Goal: Use online tool/utility: Utilize a website feature to perform a specific function

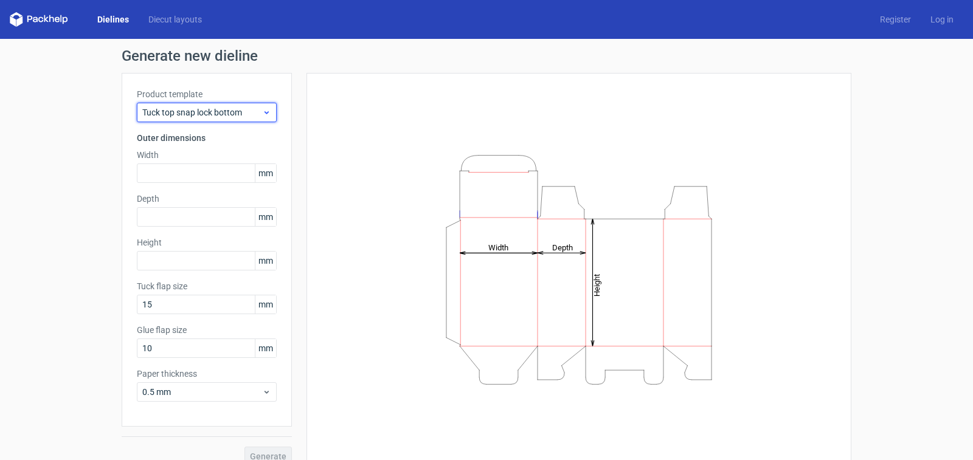
click at [255, 113] on span "Tuck top snap lock bottom" at bounding box center [202, 112] width 120 height 12
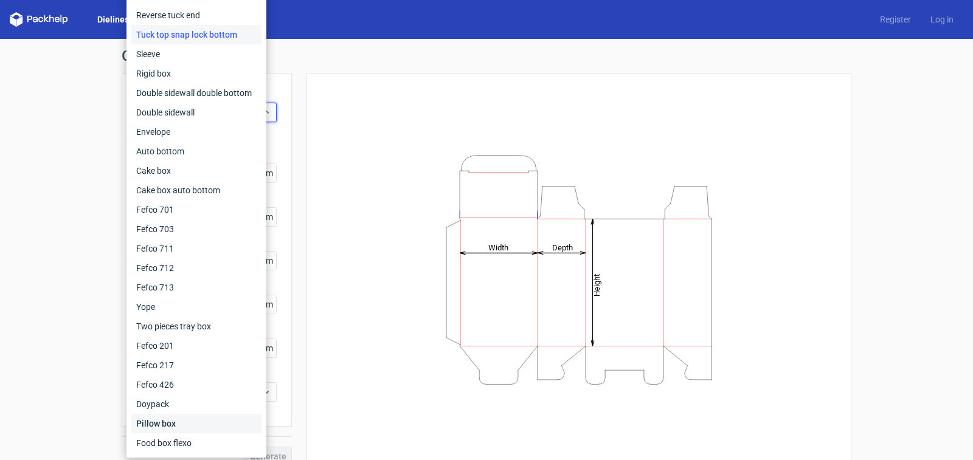
click at [173, 422] on div "Pillow box" at bounding box center [196, 423] width 130 height 19
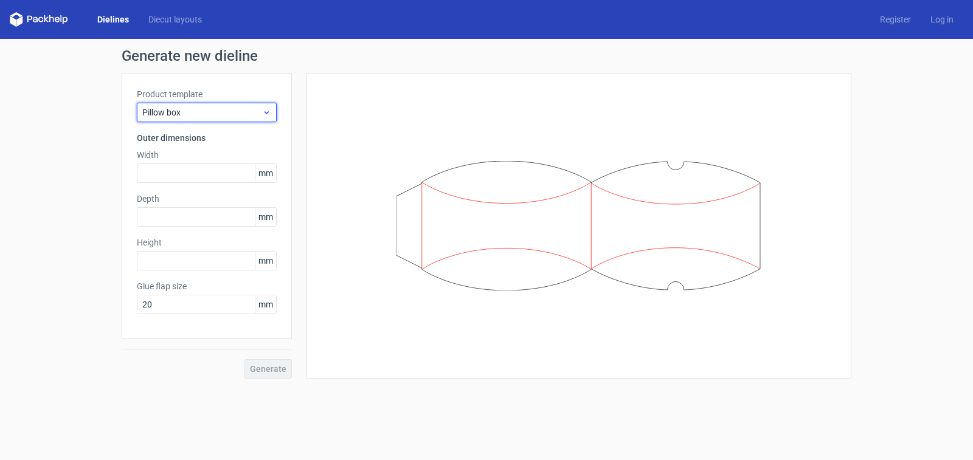
click at [266, 114] on icon at bounding box center [266, 113] width 9 height 10
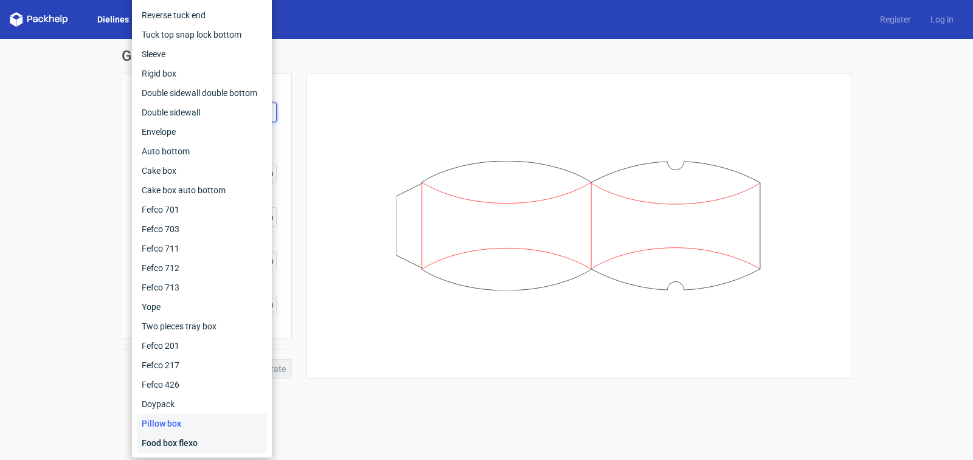
click at [186, 439] on div "Food box flexo" at bounding box center [202, 443] width 130 height 19
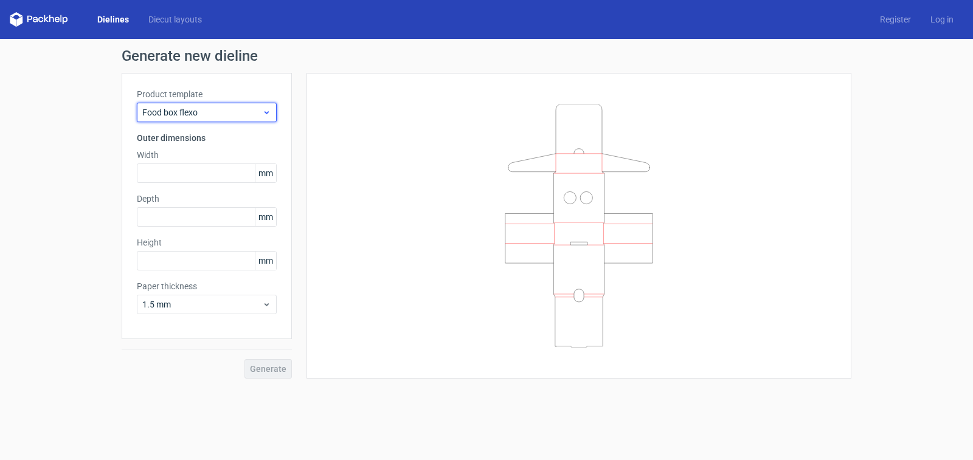
click at [263, 107] on div "Food box flexo" at bounding box center [207, 112] width 140 height 19
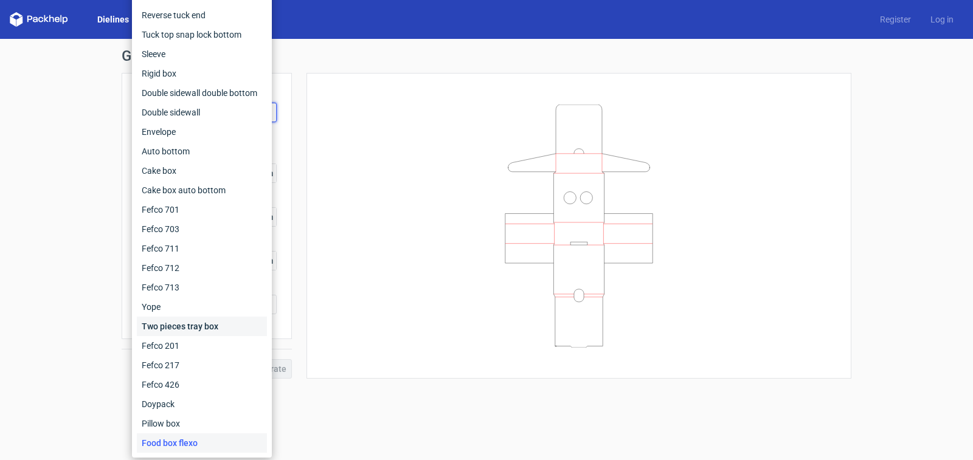
click at [203, 326] on div "Two pieces tray box" at bounding box center [202, 326] width 130 height 19
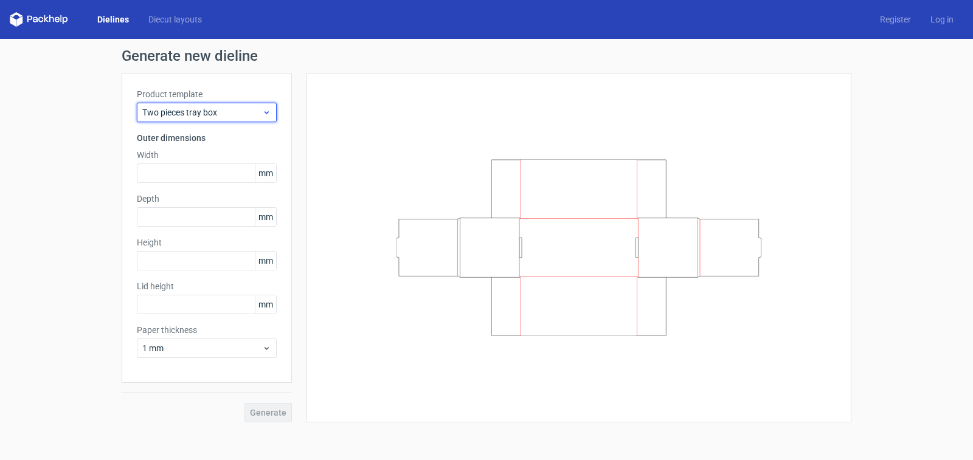
click at [267, 115] on icon at bounding box center [266, 113] width 9 height 10
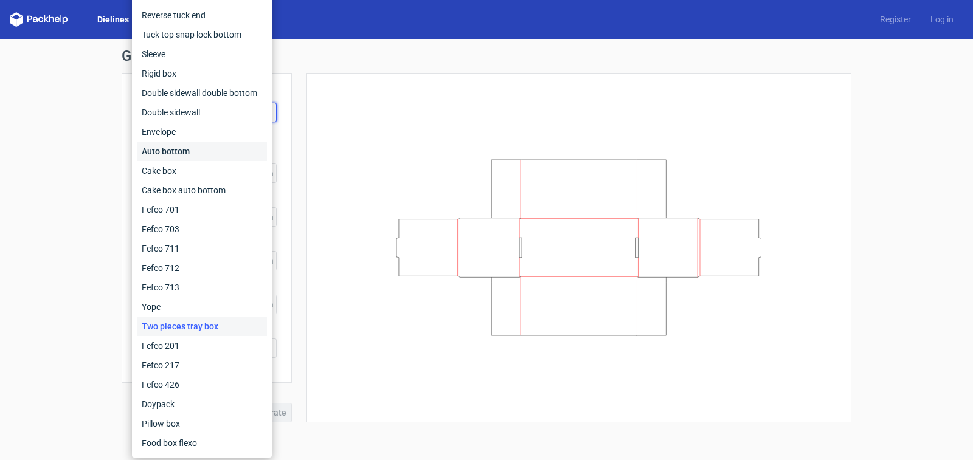
click at [197, 155] on div "Auto bottom" at bounding box center [202, 151] width 130 height 19
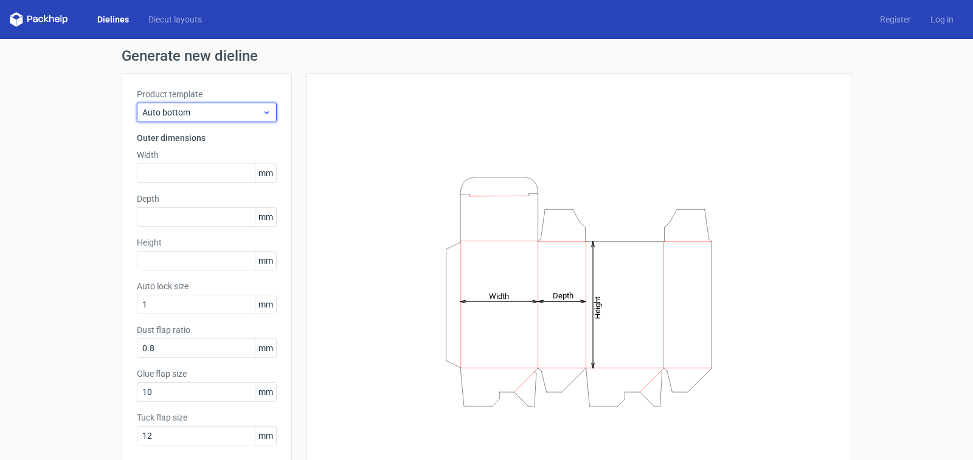
click at [248, 110] on span "Auto bottom" at bounding box center [202, 112] width 120 height 12
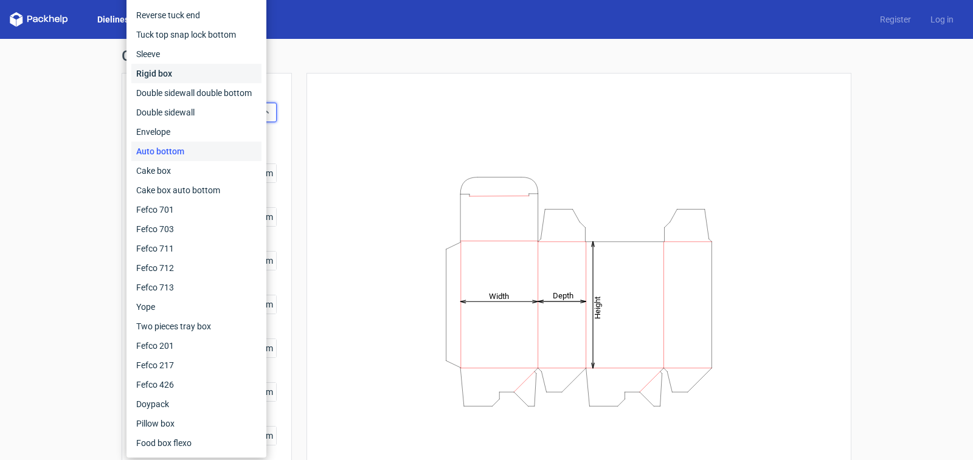
click at [164, 78] on div "Rigid box" at bounding box center [196, 73] width 130 height 19
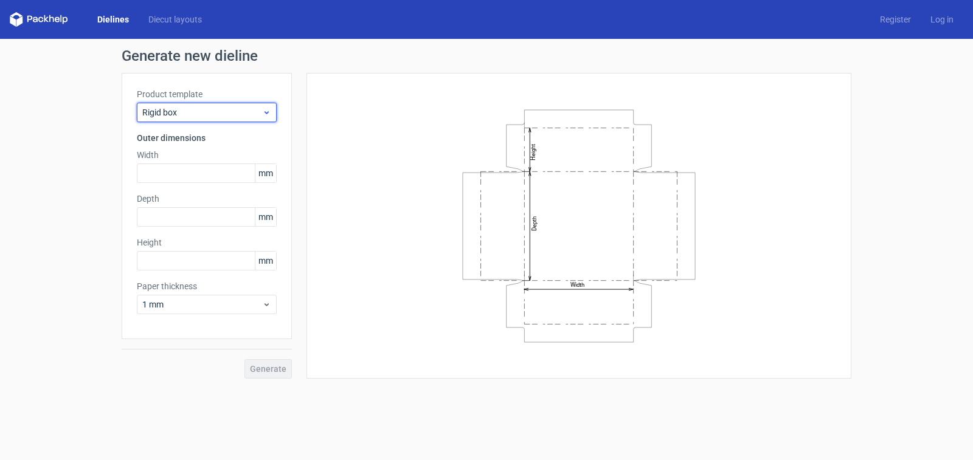
click at [256, 107] on span "Rigid box" at bounding box center [202, 112] width 120 height 12
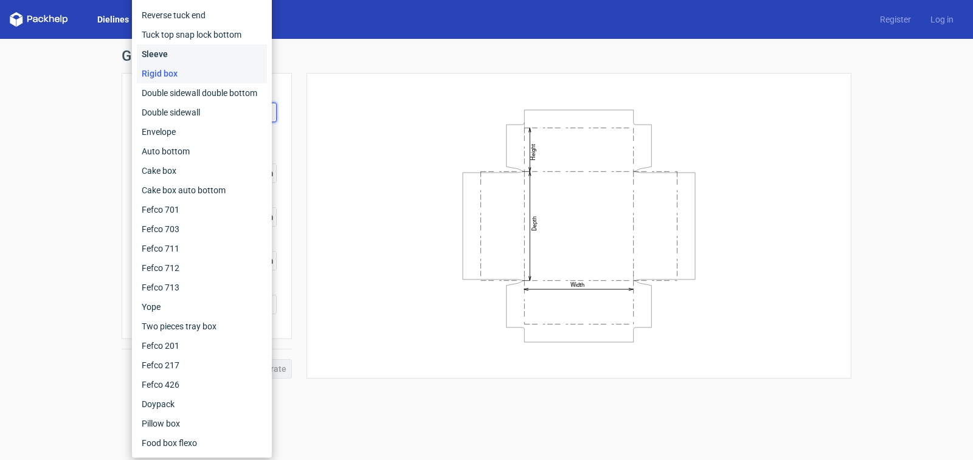
click at [174, 57] on div "Sleeve" at bounding box center [202, 53] width 130 height 19
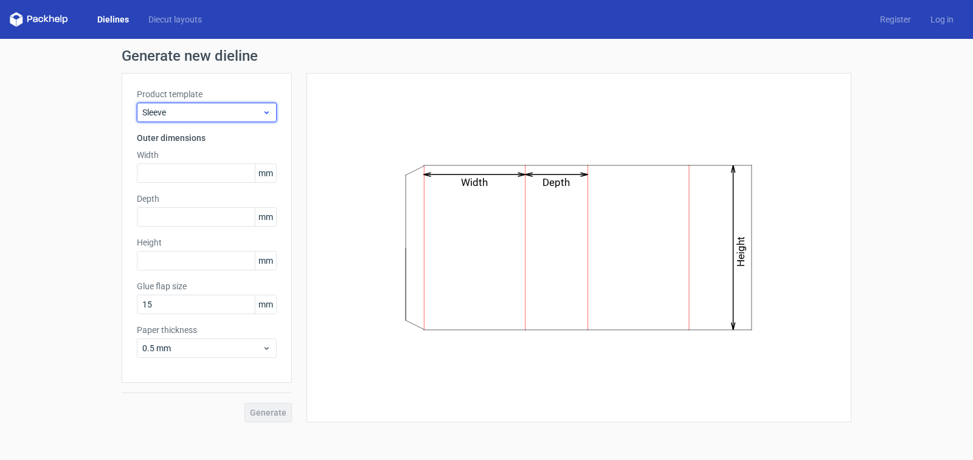
click at [248, 111] on span "Sleeve" at bounding box center [202, 112] width 120 height 12
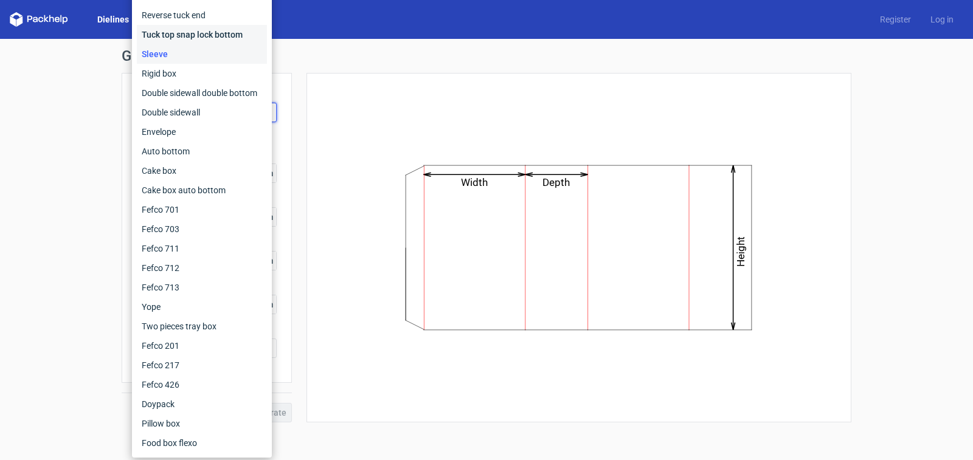
click at [217, 38] on div "Tuck top snap lock bottom" at bounding box center [202, 34] width 130 height 19
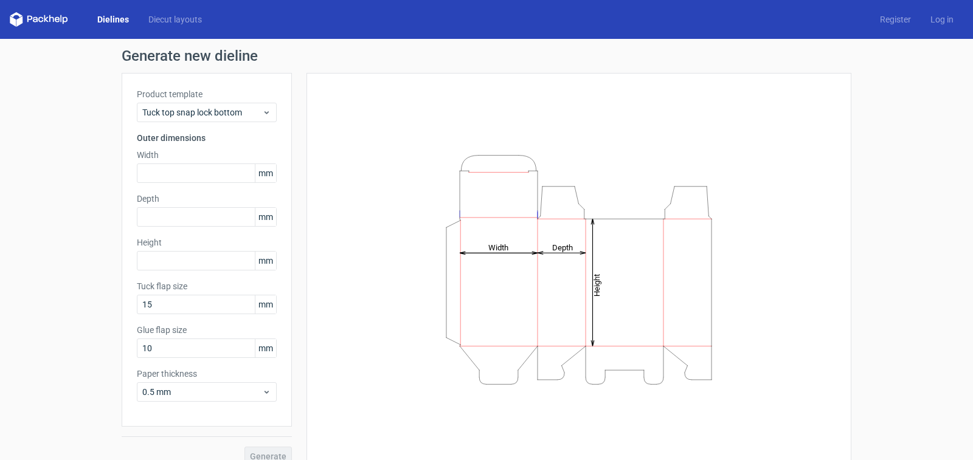
click at [242, 122] on div "Product template Tuck top snap lock bottom Outer dimensions Width mm Depth mm H…" at bounding box center [207, 250] width 170 height 354
click at [262, 116] on icon at bounding box center [266, 113] width 9 height 10
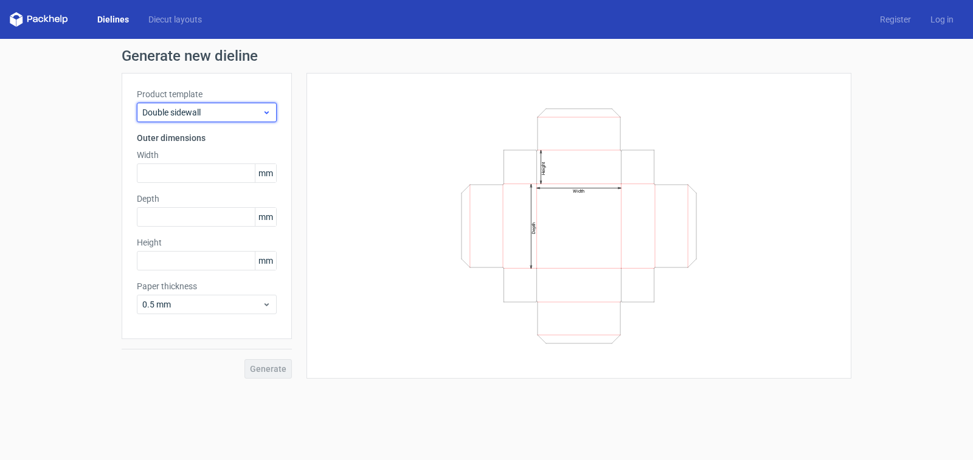
click at [259, 116] on span "Double sidewall" at bounding box center [202, 112] width 120 height 12
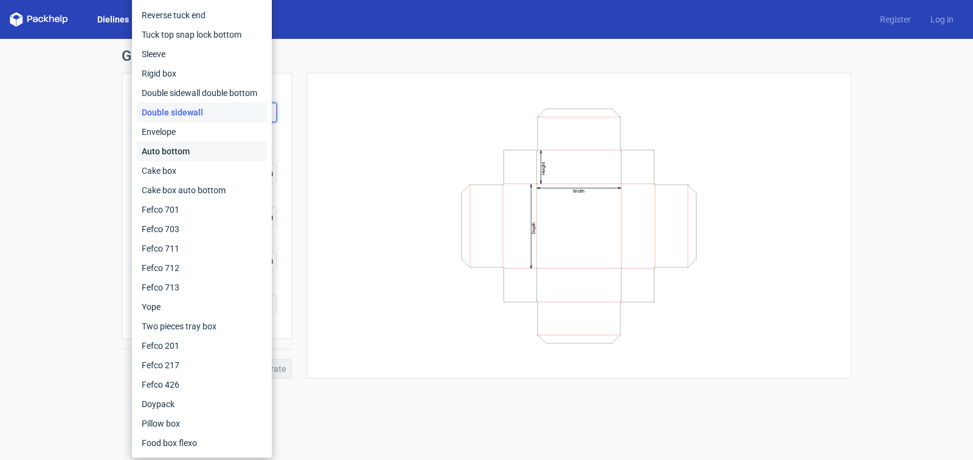
click at [164, 147] on div "Auto bottom" at bounding box center [202, 151] width 130 height 19
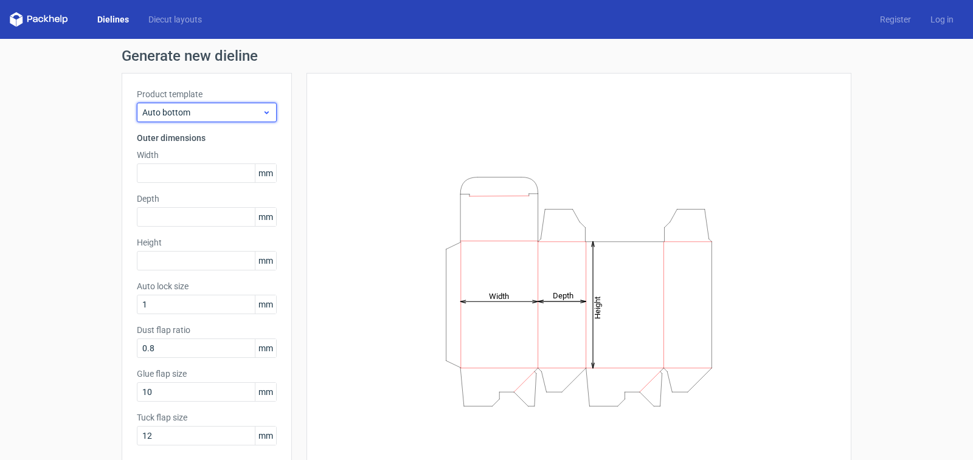
click at [243, 117] on span "Auto bottom" at bounding box center [202, 112] width 120 height 12
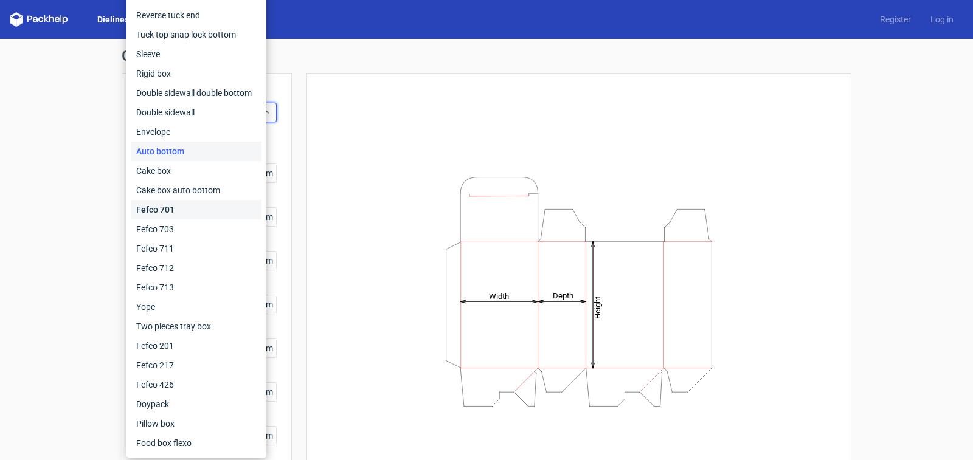
click at [174, 208] on div "Fefco 701" at bounding box center [196, 209] width 130 height 19
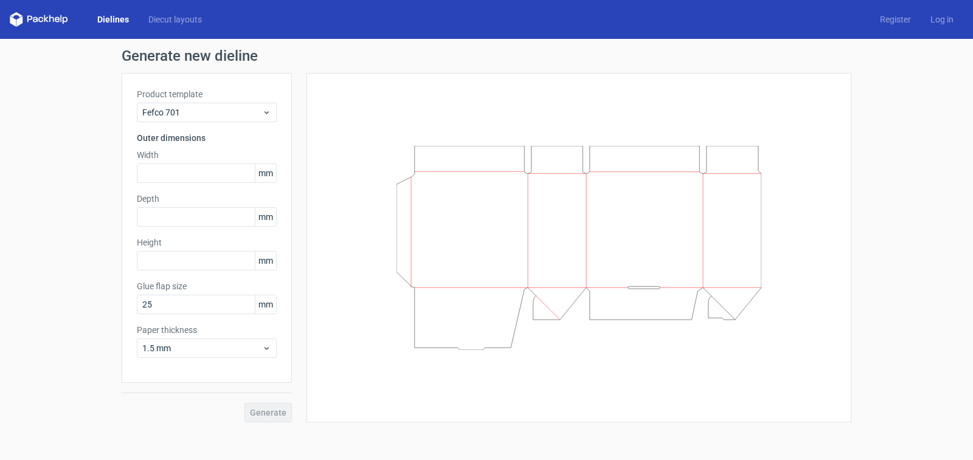
click at [235, 99] on label "Product template" at bounding box center [207, 94] width 140 height 12
click at [229, 119] on div "Fefco 701" at bounding box center [207, 112] width 140 height 19
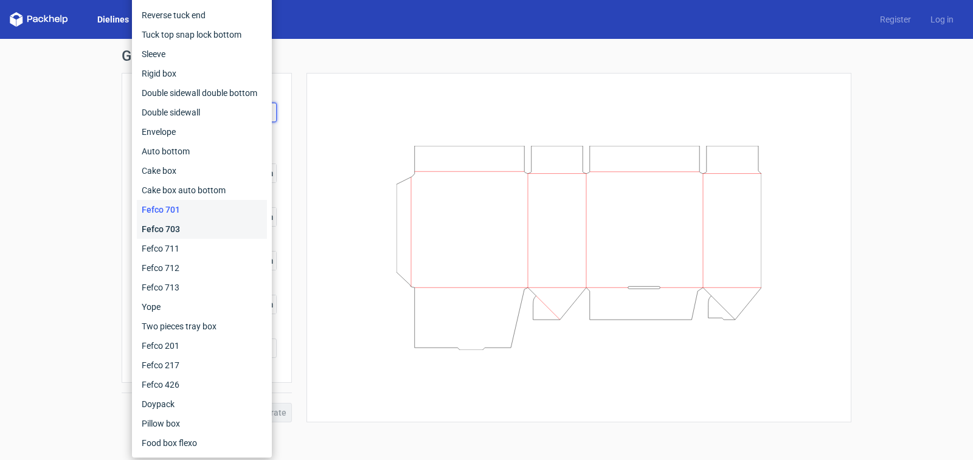
click at [179, 230] on div "Fefco 703" at bounding box center [202, 229] width 130 height 19
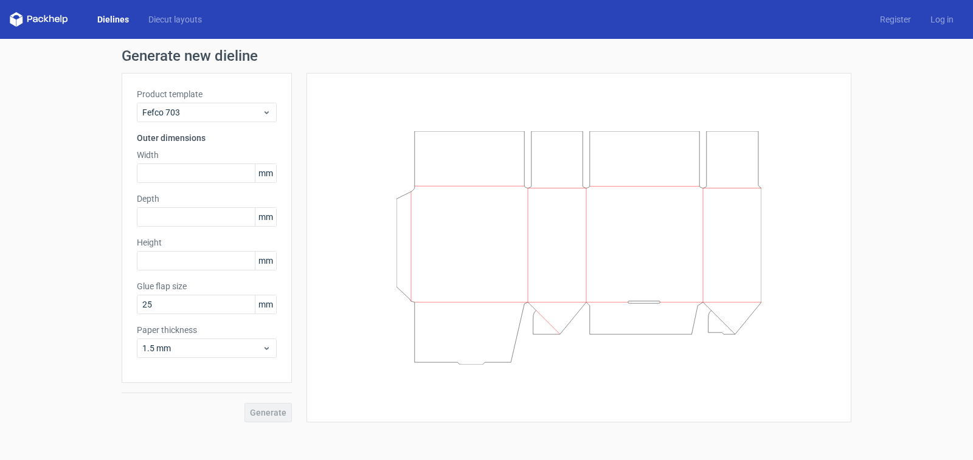
click at [263, 100] on div "Product template Fefco 703" at bounding box center [207, 105] width 140 height 34
click at [249, 117] on span "Fefco 703" at bounding box center [202, 112] width 120 height 12
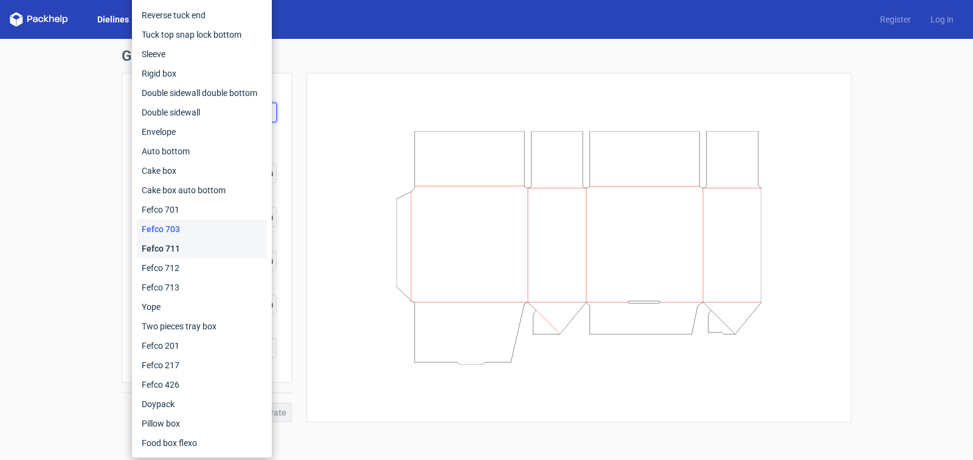
click at [179, 248] on div "Fefco 711" at bounding box center [202, 248] width 130 height 19
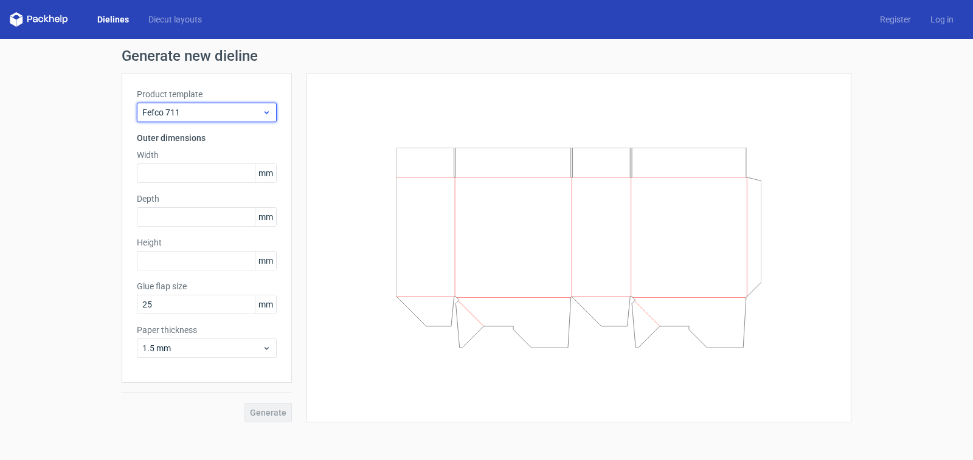
click at [268, 114] on icon at bounding box center [266, 113] width 9 height 10
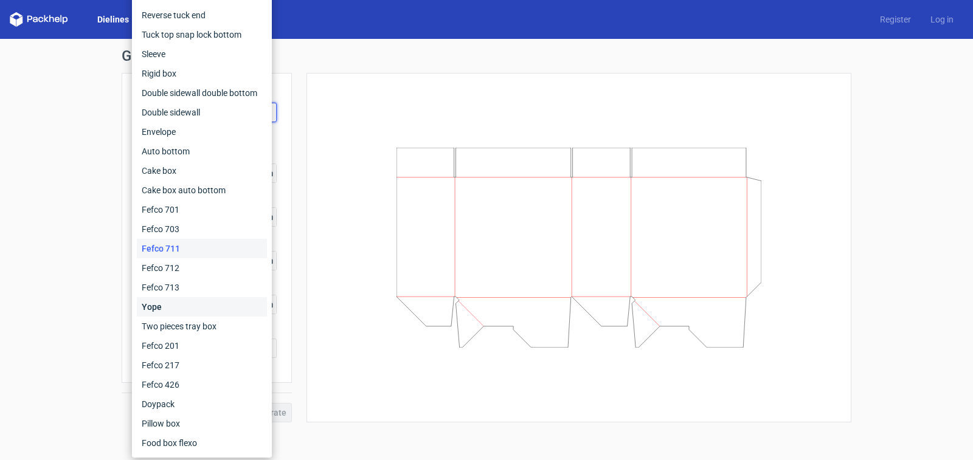
click at [162, 304] on div "Yope" at bounding box center [202, 306] width 130 height 19
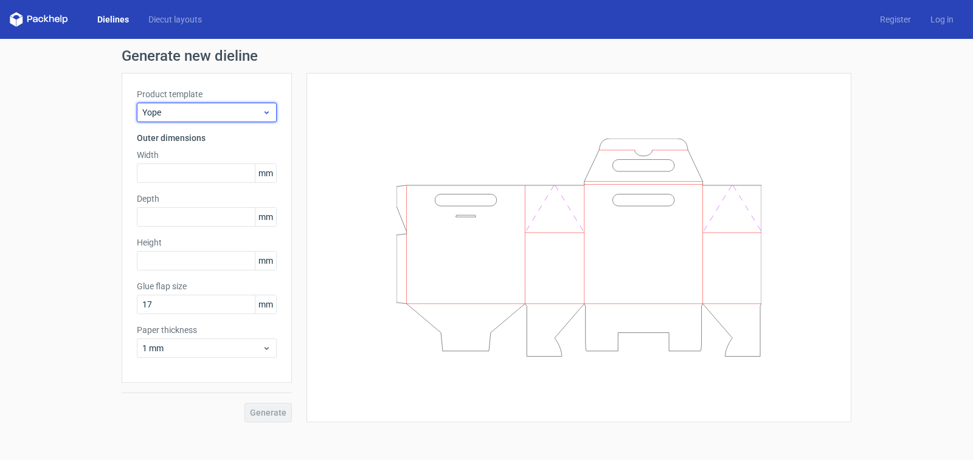
click at [259, 111] on span "Yope" at bounding box center [202, 112] width 120 height 12
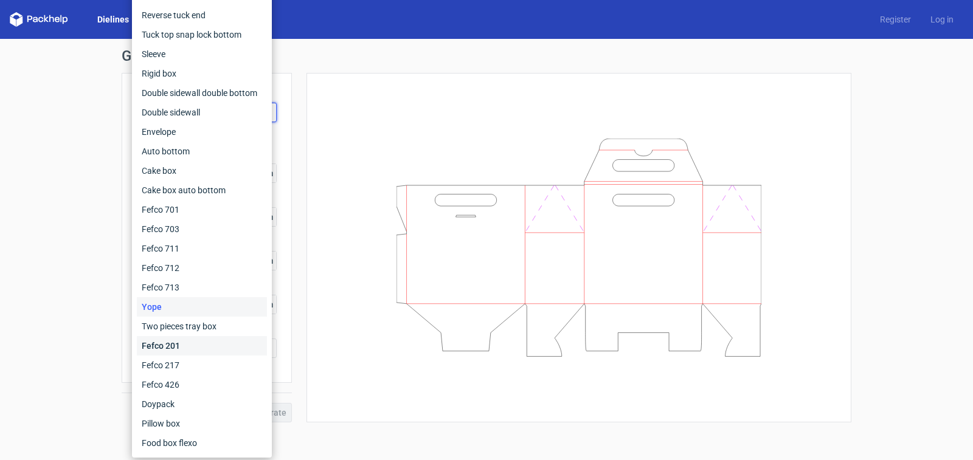
click at [169, 343] on div "Fefco 201" at bounding box center [202, 345] width 130 height 19
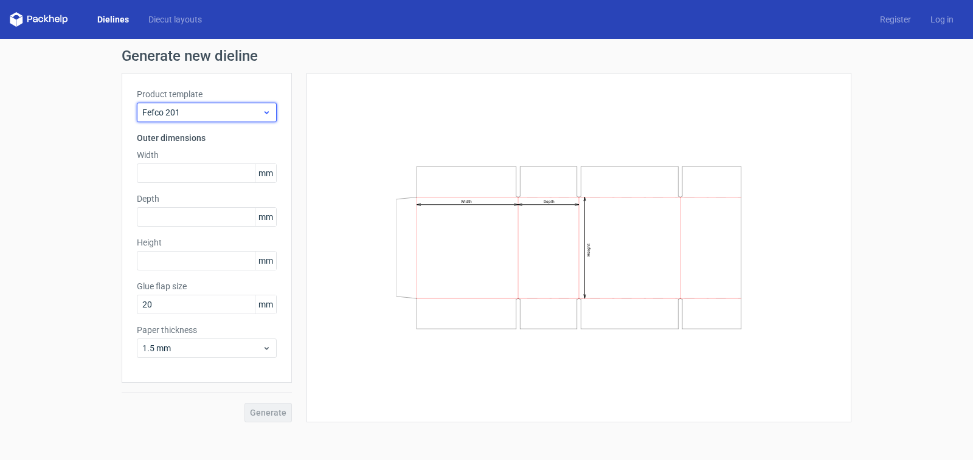
click at [249, 116] on span "Fefco 201" at bounding box center [202, 112] width 120 height 12
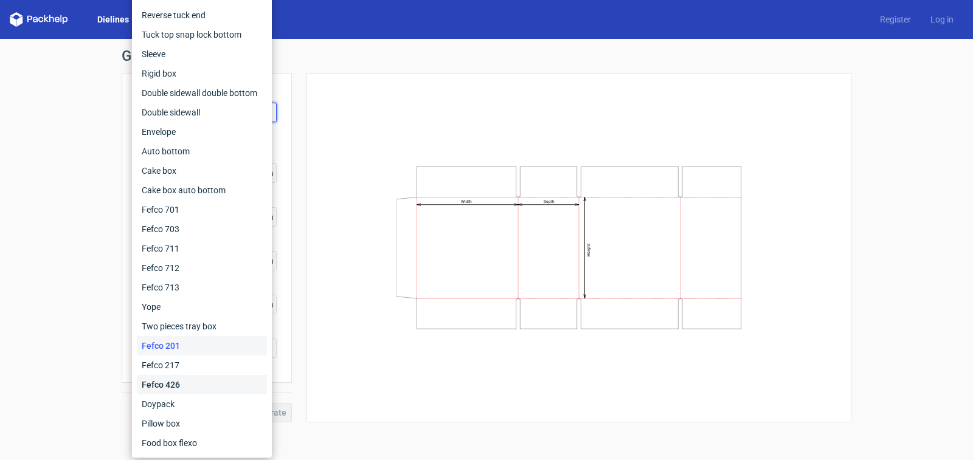
click at [179, 384] on div "Fefco 426" at bounding box center [202, 384] width 130 height 19
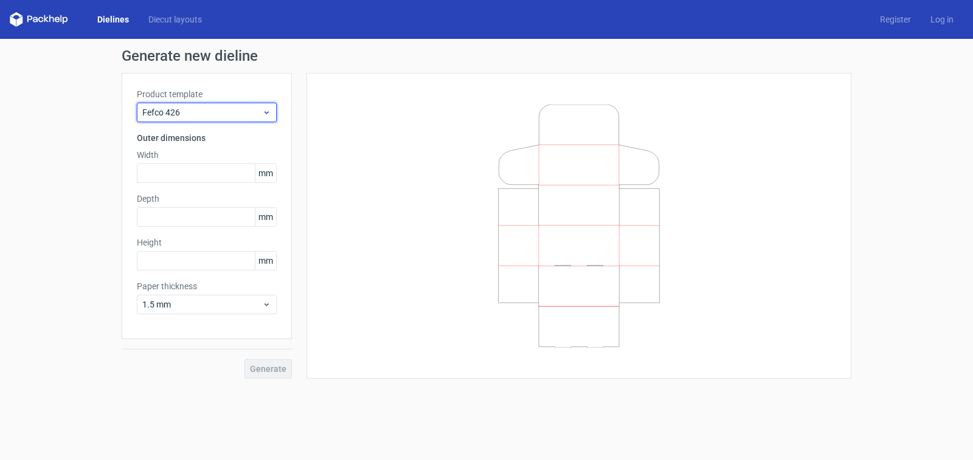
click at [245, 116] on span "Fefco 426" at bounding box center [202, 112] width 120 height 12
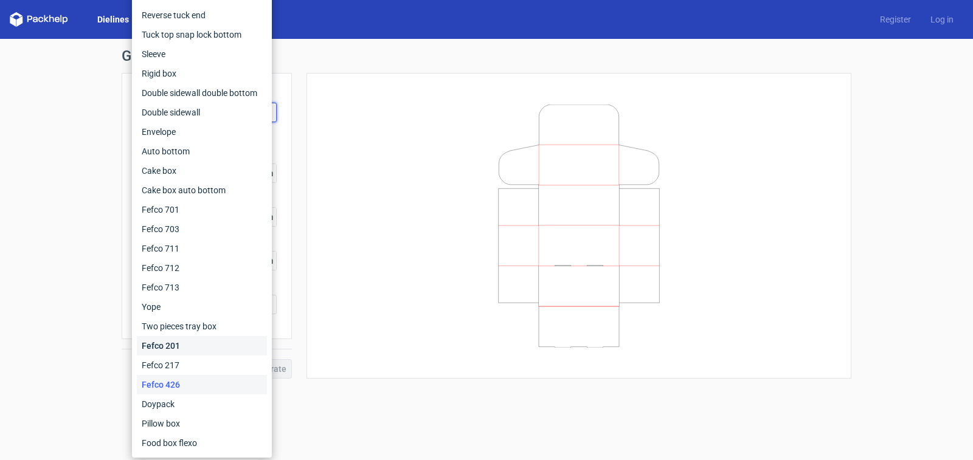
click at [180, 346] on div "Fefco 201" at bounding box center [202, 345] width 130 height 19
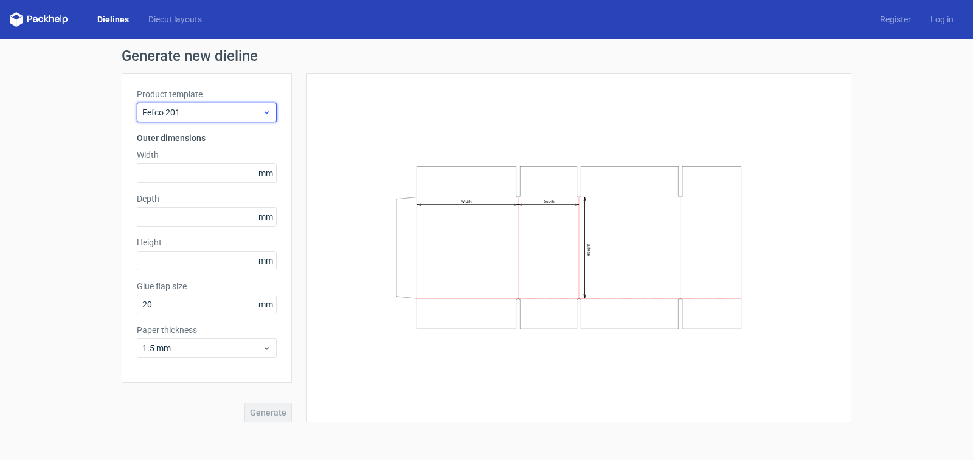
click at [260, 109] on span "Fefco 201" at bounding box center [202, 112] width 120 height 12
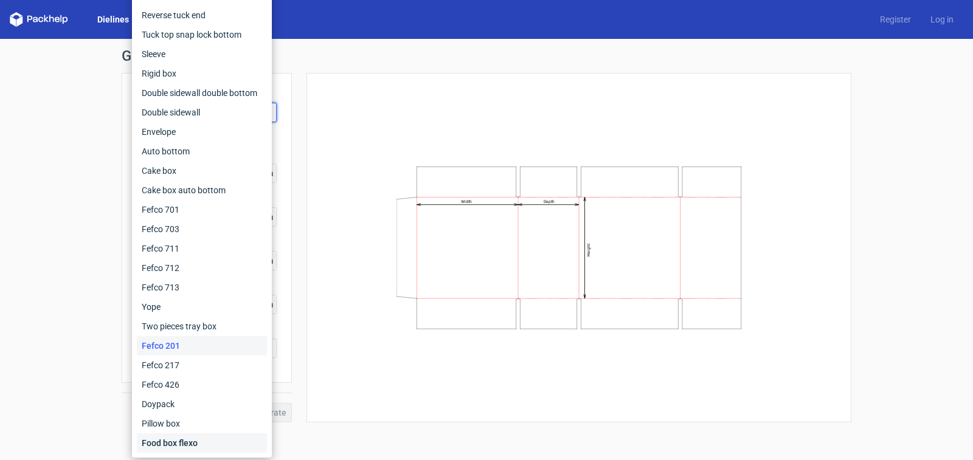
click at [167, 443] on div "Food box flexo" at bounding box center [202, 443] width 130 height 19
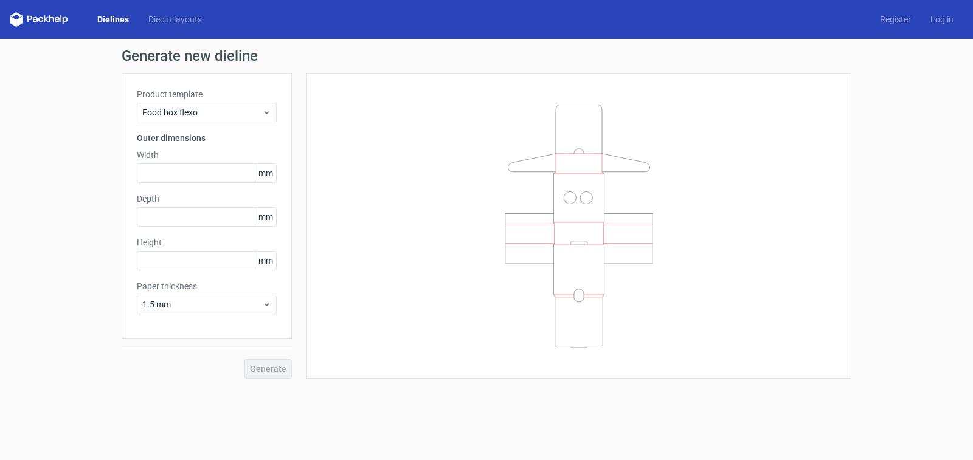
click at [266, 371] on div "Generate" at bounding box center [207, 359] width 170 height 40
click at [259, 112] on span "Food box flexo" at bounding box center [202, 112] width 120 height 12
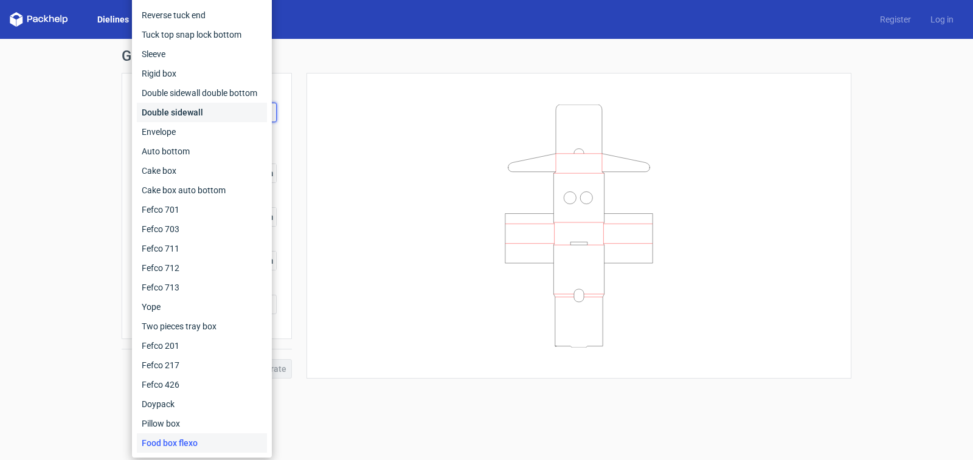
click at [259, 112] on div "Double sidewall" at bounding box center [202, 112] width 130 height 19
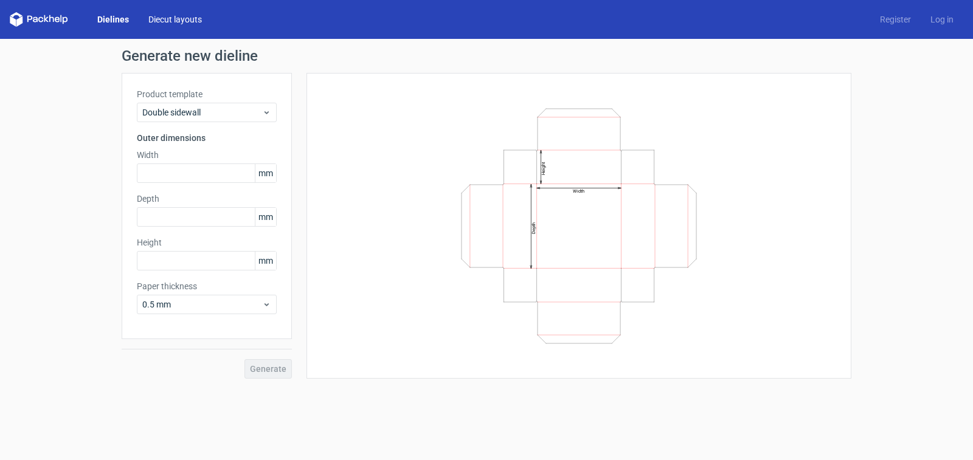
click at [174, 23] on link "Diecut layouts" at bounding box center [175, 19] width 73 height 12
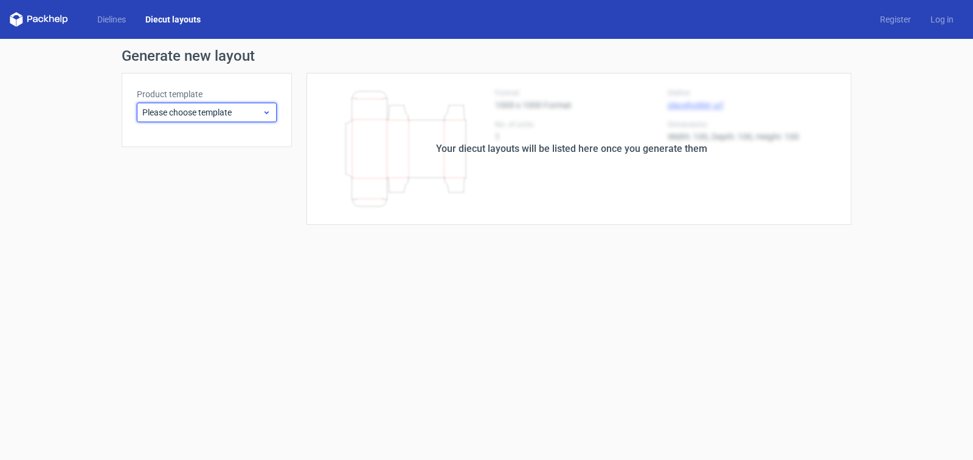
click at [238, 120] on div "Please choose template" at bounding box center [207, 112] width 140 height 19
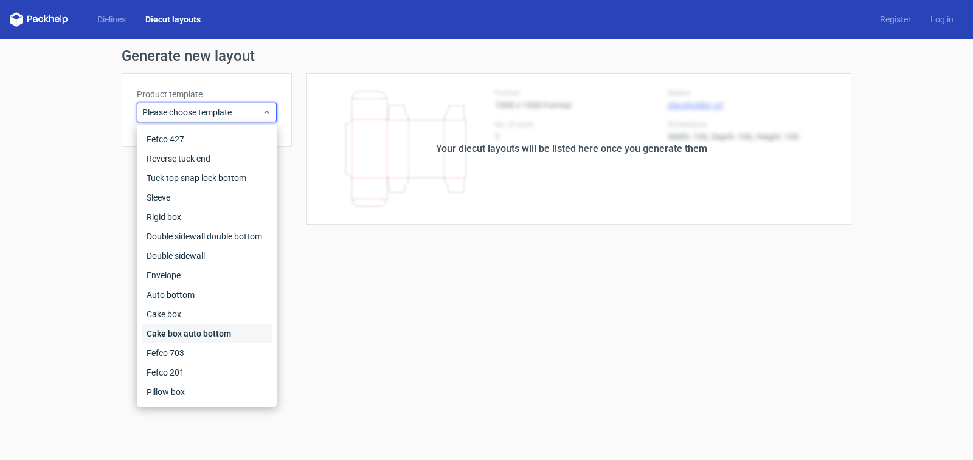
click at [222, 330] on div "Cake box auto bottom" at bounding box center [207, 333] width 130 height 19
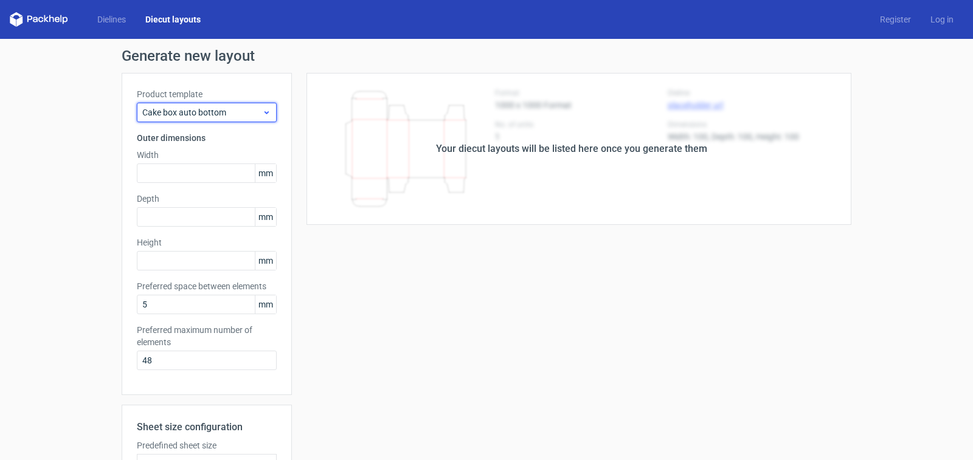
click at [250, 115] on span "Cake box auto bottom" at bounding box center [202, 112] width 120 height 12
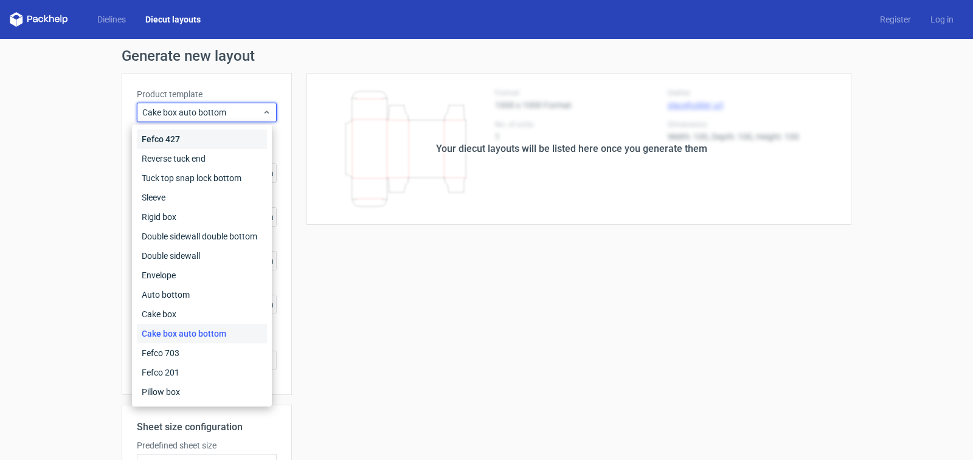
click at [174, 138] on div "Fefco 427" at bounding box center [202, 139] width 130 height 19
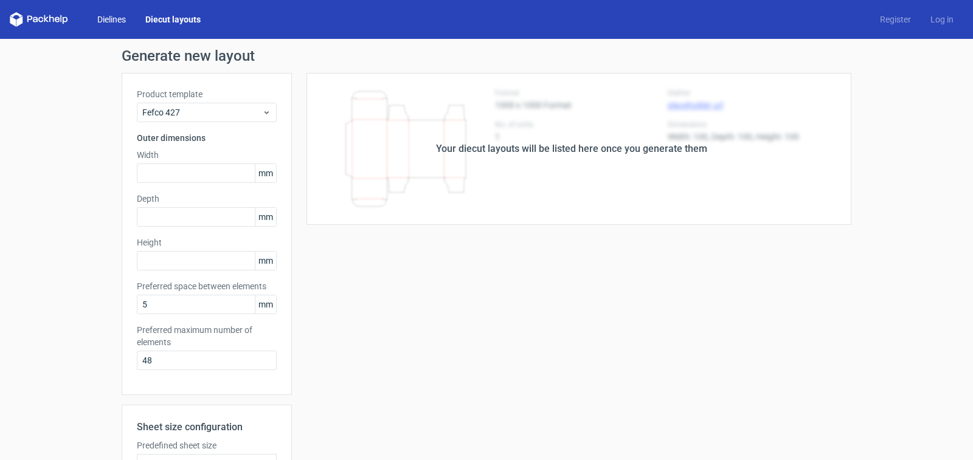
click at [117, 19] on link "Dielines" at bounding box center [112, 19] width 48 height 12
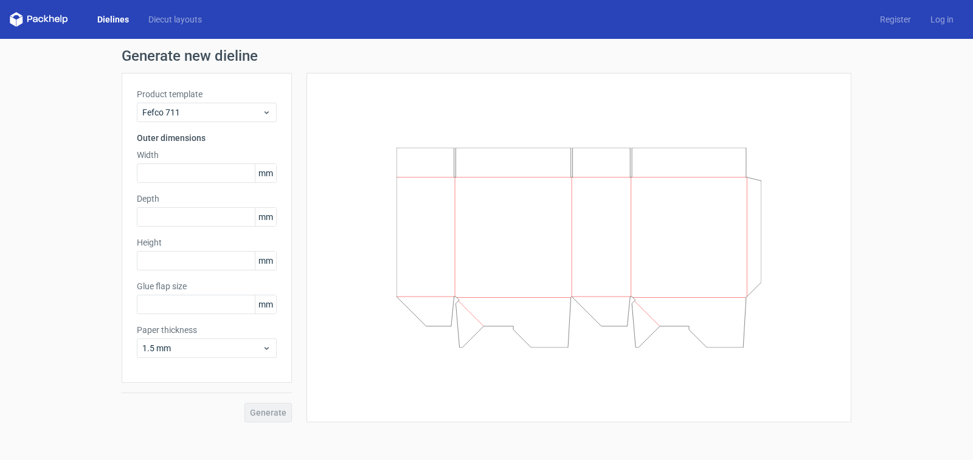
type input "25"
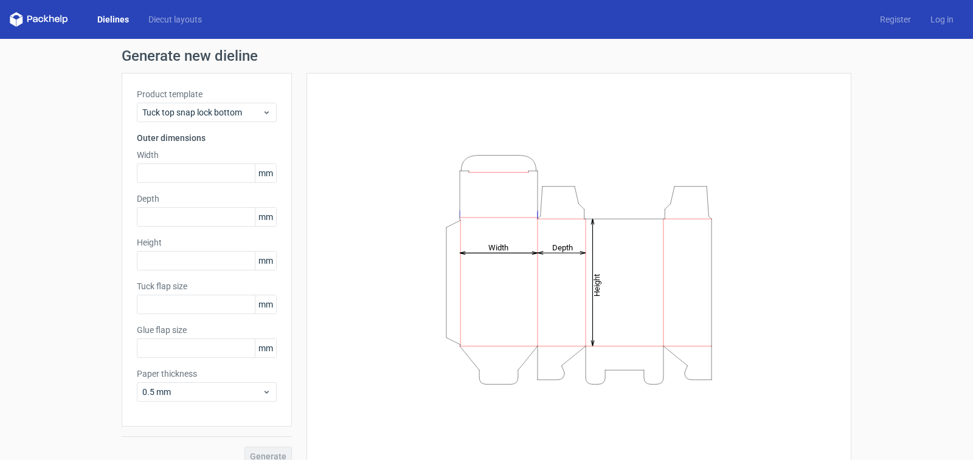
type input "15"
type input "10"
